Goal: Obtain resource: Download file/media

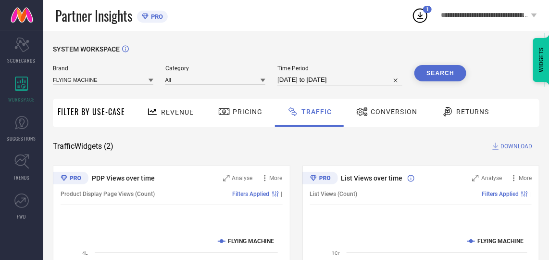
click at [506, 145] on span "DOWNLOAD" at bounding box center [516, 146] width 32 height 10
click at [355, 36] on div "SYSTEM WORKSPACE Brand FLYING MACHINE Category All Time Period [DATE] to [DATE]…" at bounding box center [296, 225] width 506 height 389
click at [533, 14] on icon at bounding box center [534, 15] width 6 height 4
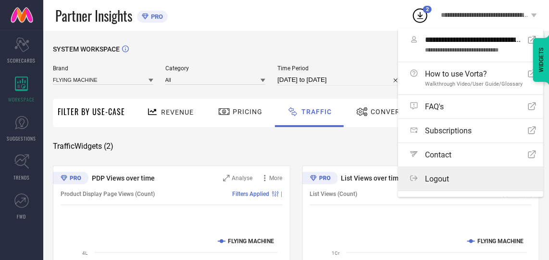
click at [445, 172] on label "Logout" at bounding box center [470, 179] width 145 height 24
click at [0, 0] on button "Logout" at bounding box center [0, 0] width 0 height 0
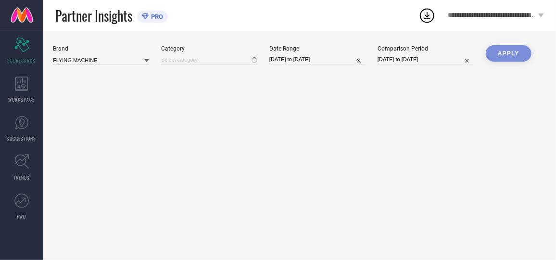
type input "All"
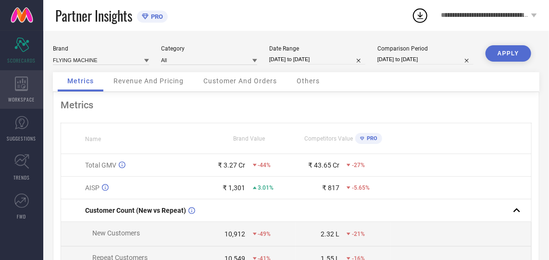
click at [12, 88] on div "WORKSPACE" at bounding box center [21, 89] width 43 height 38
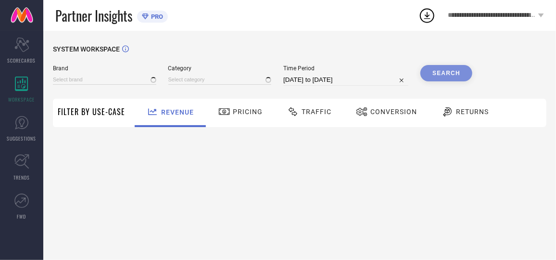
type input "AEROPOSTALE"
type input "All"
click at [89, 83] on input at bounding box center [104, 80] width 103 height 10
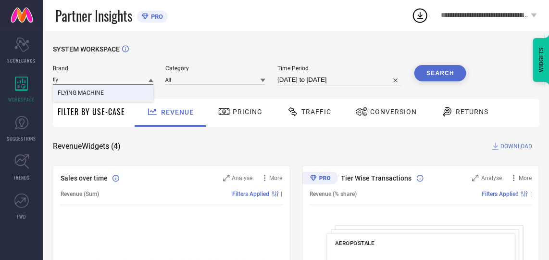
type input "fly"
click at [88, 92] on span "FLYING MACHINE" at bounding box center [81, 92] width 46 height 7
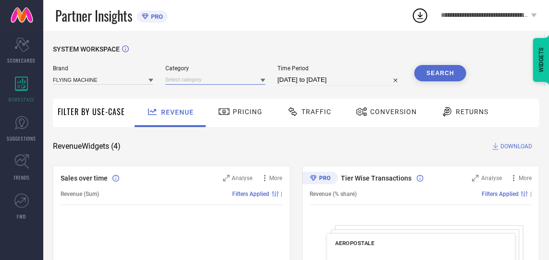
click at [180, 78] on input at bounding box center [215, 80] width 100 height 10
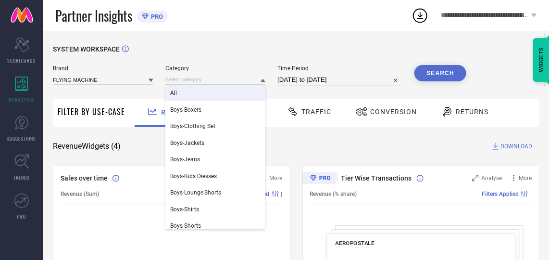
click at [180, 96] on div "All" at bounding box center [215, 93] width 100 height 16
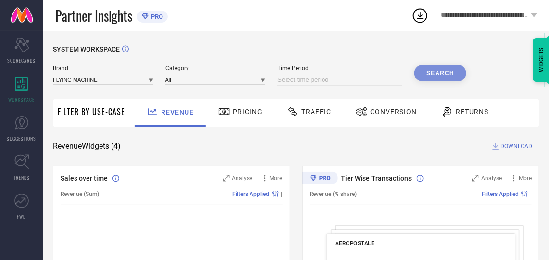
select select "8"
select select "2025"
select select "9"
select select "2025"
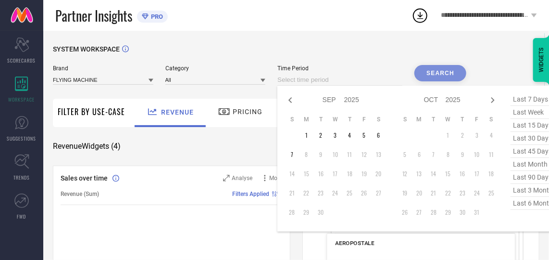
click at [346, 79] on input at bounding box center [339, 80] width 125 height 12
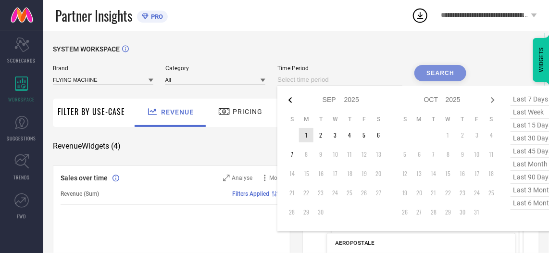
click at [289, 102] on icon at bounding box center [291, 100] width 12 height 12
select select "7"
select select "2025"
select select "8"
select select "2025"
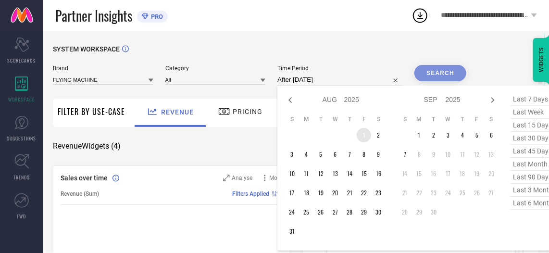
click at [361, 136] on td "1" at bounding box center [364, 135] width 14 height 14
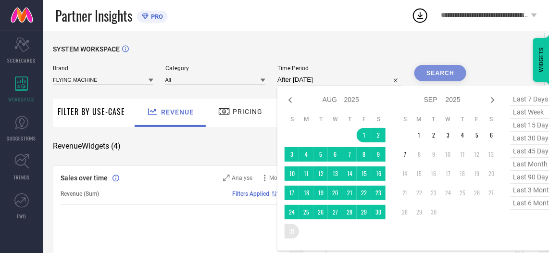
type input "[DATE] to [DATE]"
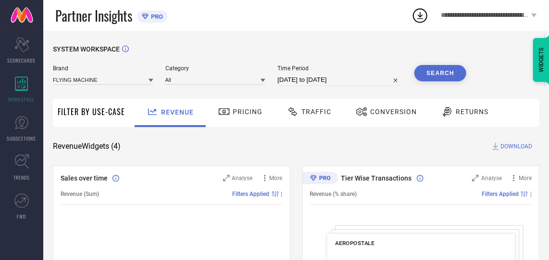
click at [444, 71] on button "Search" at bounding box center [440, 73] width 52 height 16
click at [387, 109] on span "Conversion" at bounding box center [393, 112] width 47 height 8
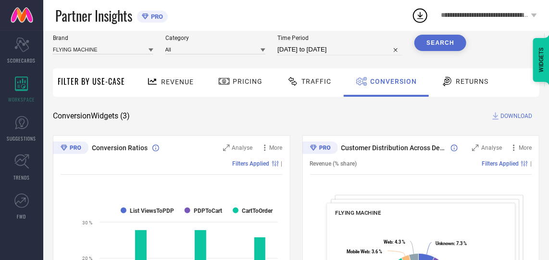
scroll to position [29, 0]
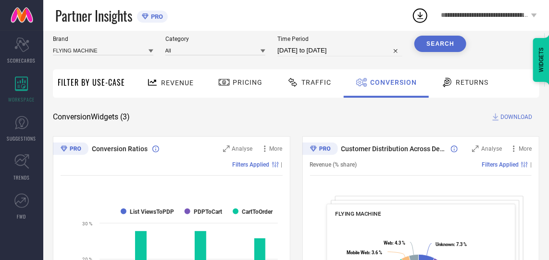
click at [511, 116] on span "DOWNLOAD" at bounding box center [516, 117] width 32 height 10
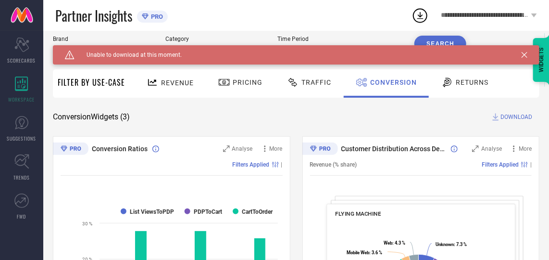
click at [527, 52] on icon at bounding box center [525, 55] width 6 height 6
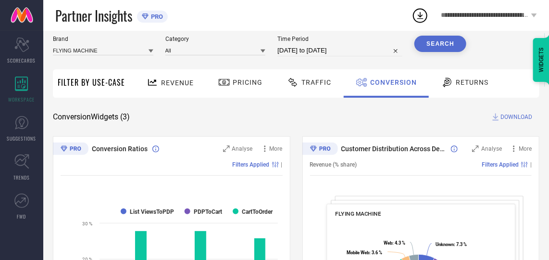
click at [513, 117] on span "DOWNLOAD" at bounding box center [516, 117] width 32 height 10
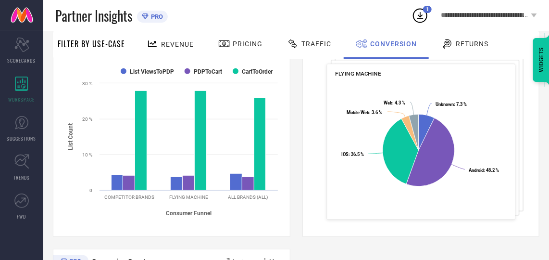
scroll to position [169, 0]
